Goal: Task Accomplishment & Management: Manage account settings

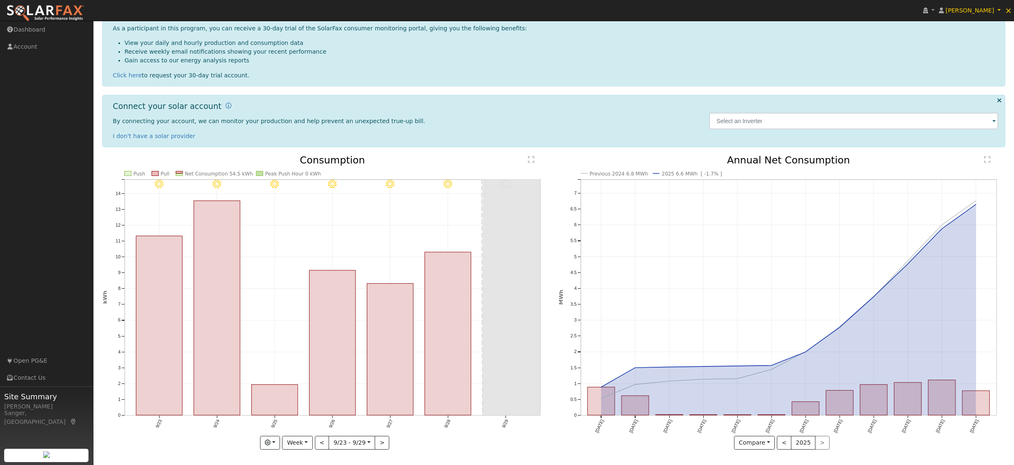
scroll to position [84, 0]
click at [310, 441] on button "Week" at bounding box center [297, 443] width 30 height 14
click at [302, 413] on link "Year" at bounding box center [312, 414] width 58 height 12
type input "2024-10-01"
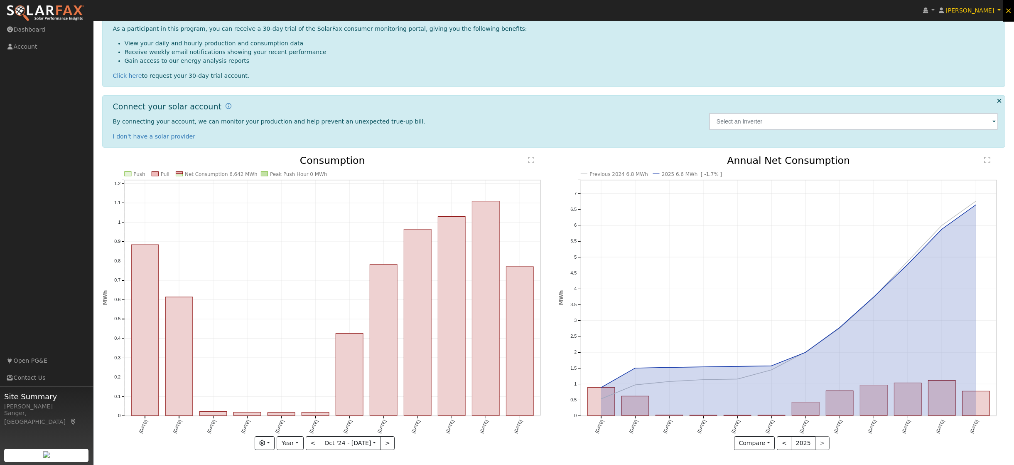
click at [1011, 13] on span "×" at bounding box center [1008, 10] width 7 height 10
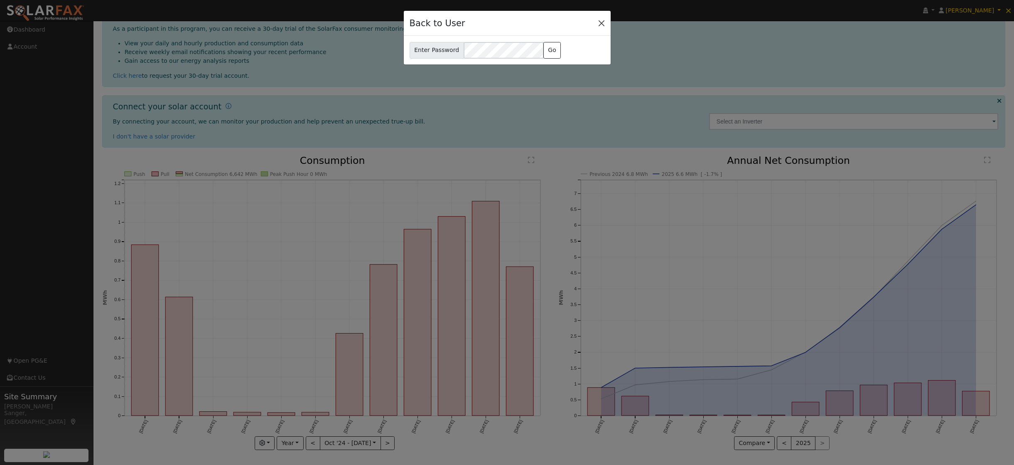
click at [605, 23] on button "Close" at bounding box center [602, 23] width 12 height 12
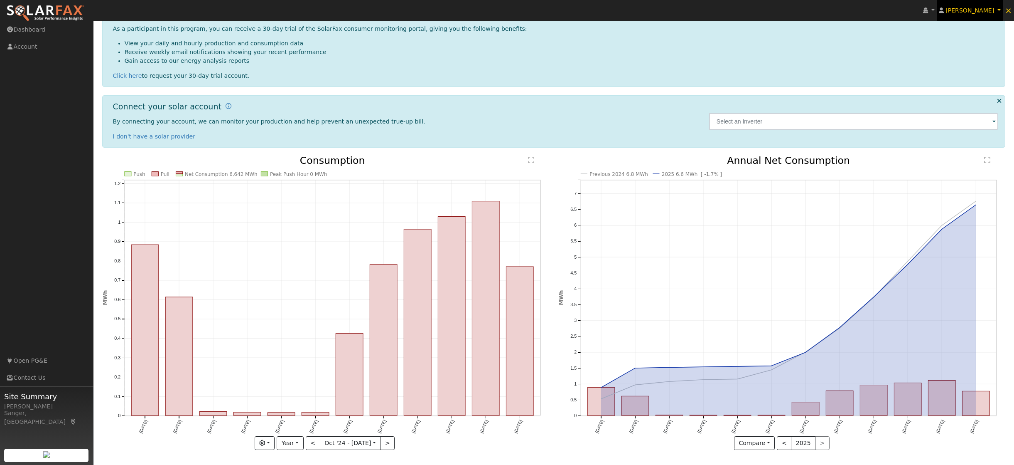
click at [1001, 9] on link "Austin Herzog" at bounding box center [970, 10] width 66 height 21
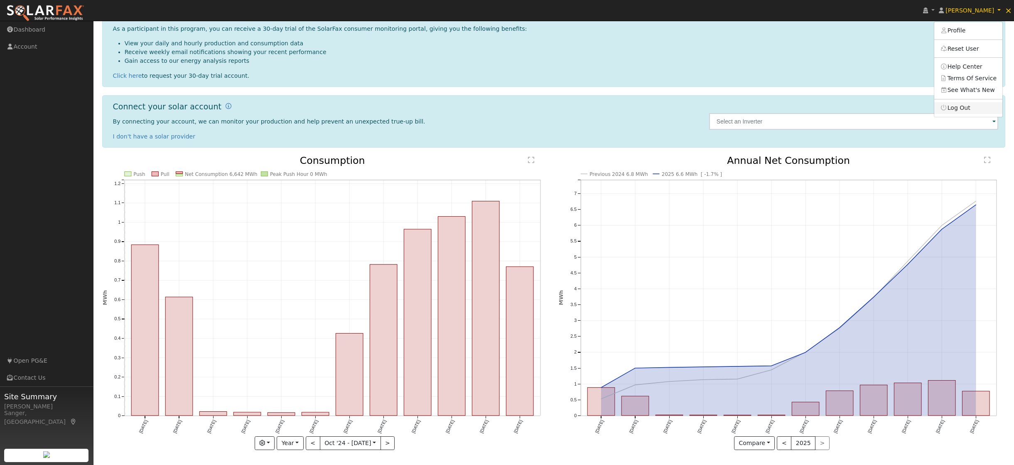
click at [960, 108] on link "Log Out" at bounding box center [969, 108] width 68 height 12
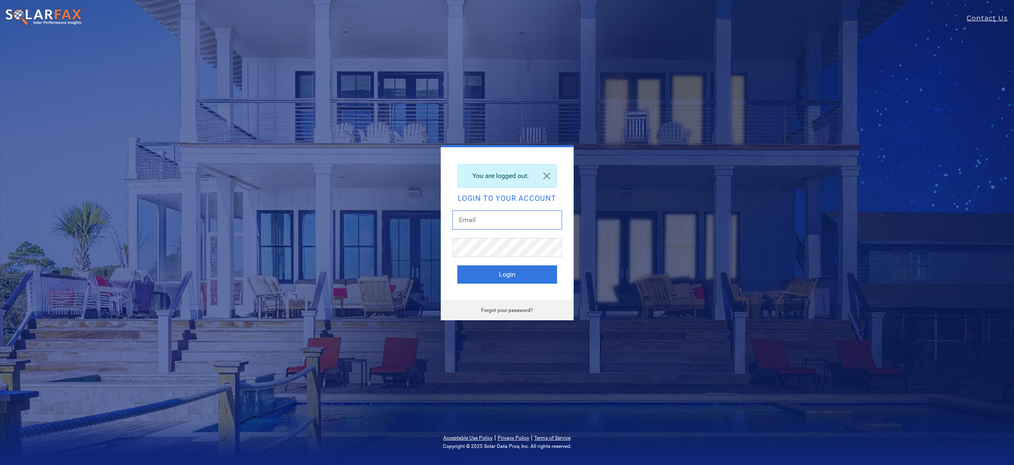
type input "[EMAIL_ADDRESS][DOMAIN_NAME]"
click at [507, 269] on button "Login" at bounding box center [508, 274] width 100 height 18
